Goal: Task Accomplishment & Management: Manage account settings

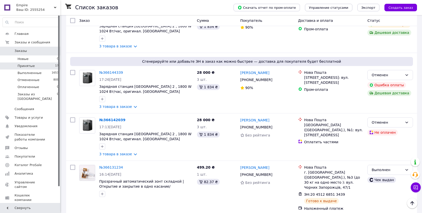
click at [35, 67] on li "Принятые 17" at bounding box center [31, 65] width 62 height 7
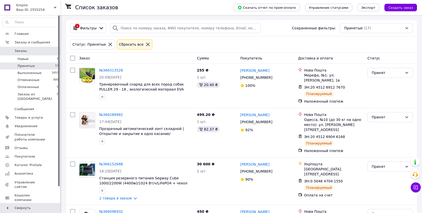
click at [44, 65] on li "Принятые 17" at bounding box center [31, 65] width 62 height 7
click at [31, 50] on span "Заказы" at bounding box center [31, 51] width 32 height 5
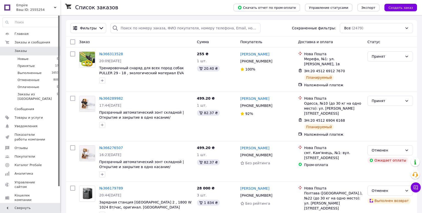
click at [33, 52] on span "Заказы" at bounding box center [31, 51] width 32 height 5
